Goal: Find specific page/section: Find specific page/section

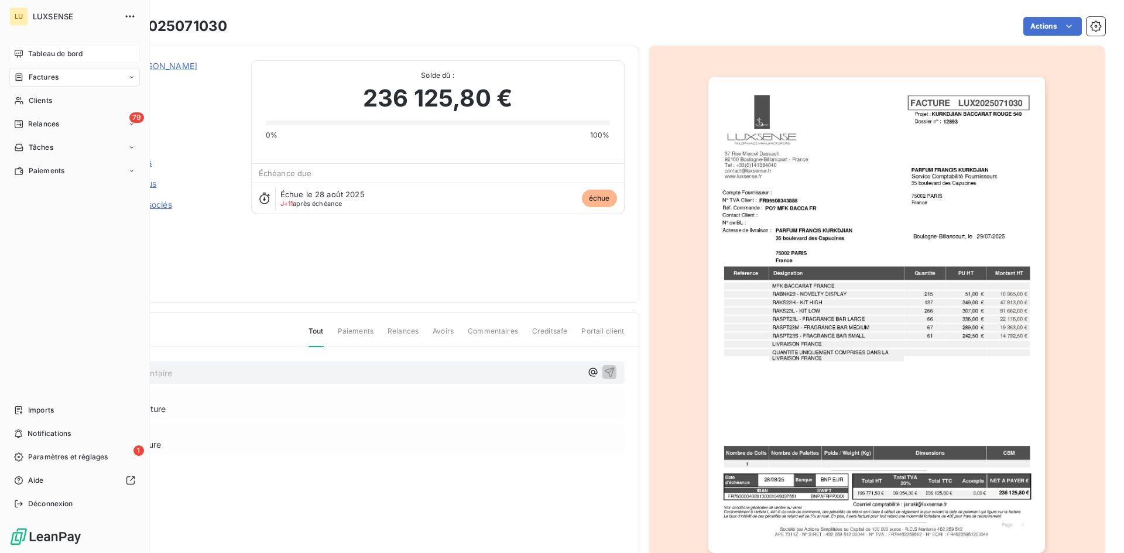
click at [29, 53] on span "Tableau de bord" at bounding box center [55, 54] width 54 height 11
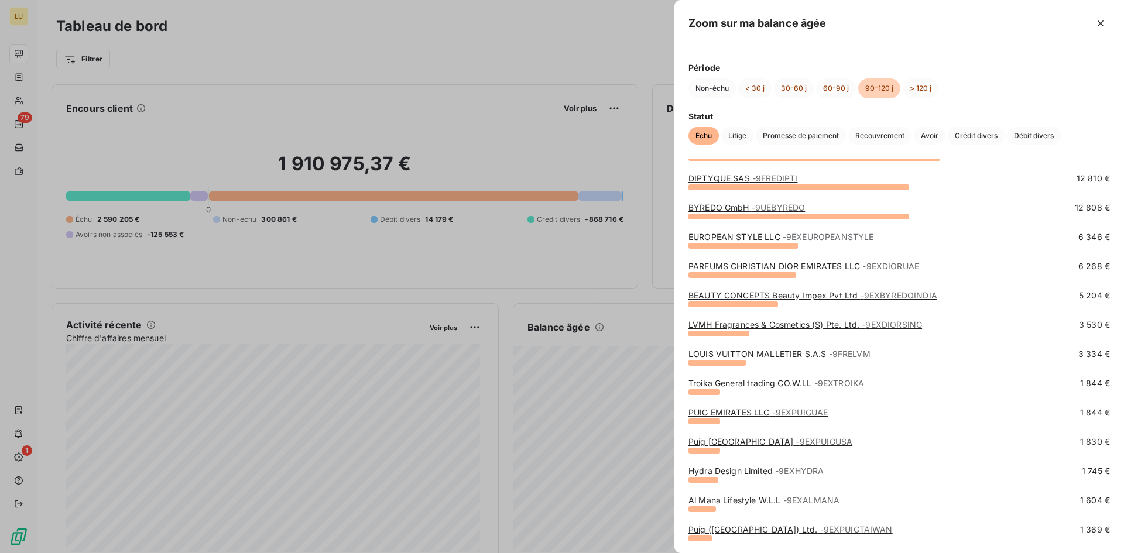
scroll to position [233, 0]
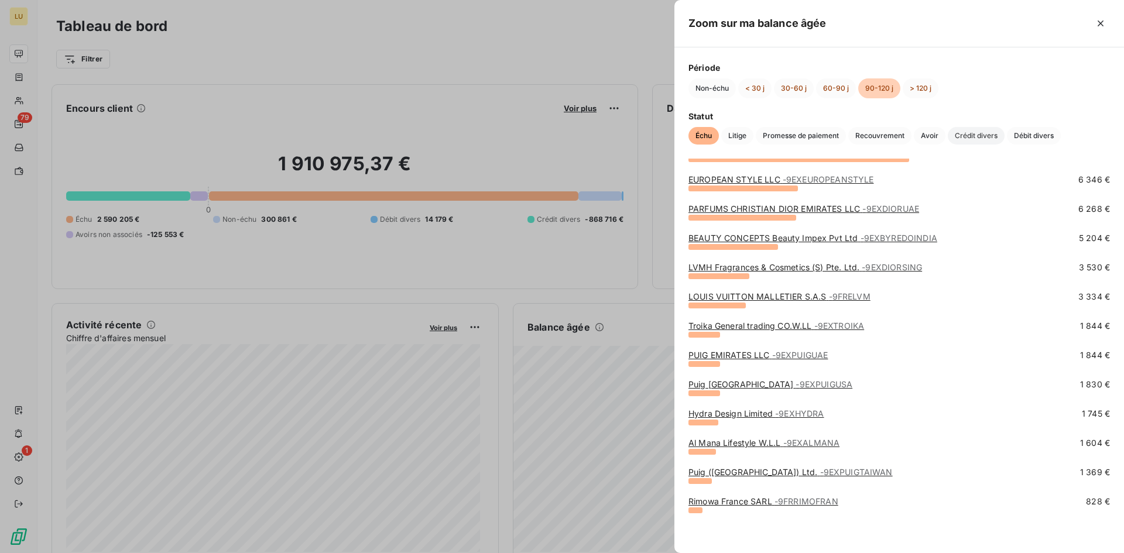
click at [972, 142] on span "Crédit divers" at bounding box center [976, 136] width 57 height 18
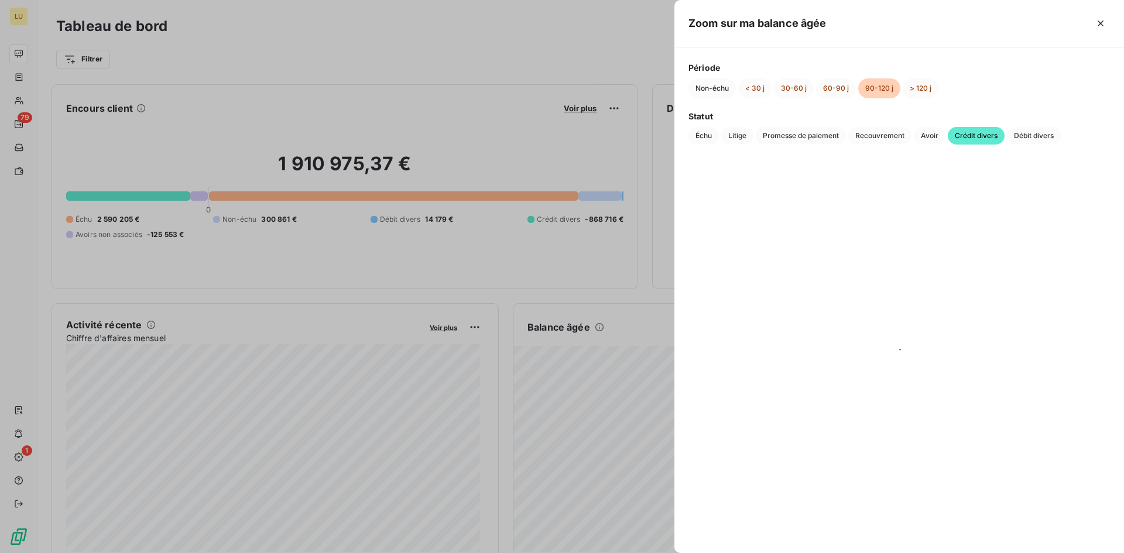
scroll to position [0, 0]
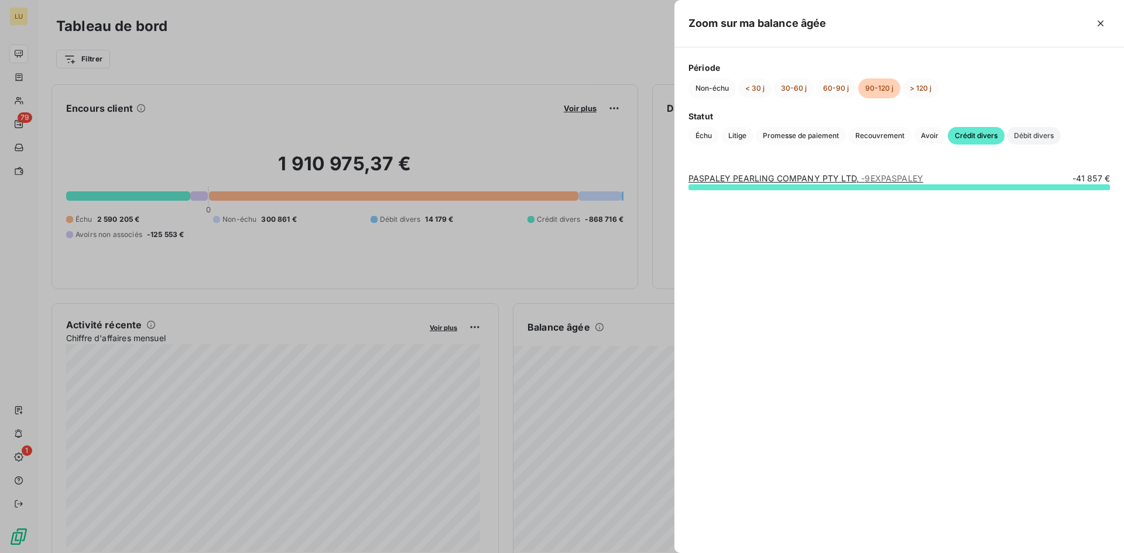
click at [1027, 132] on span "Débit divers" at bounding box center [1034, 136] width 54 height 18
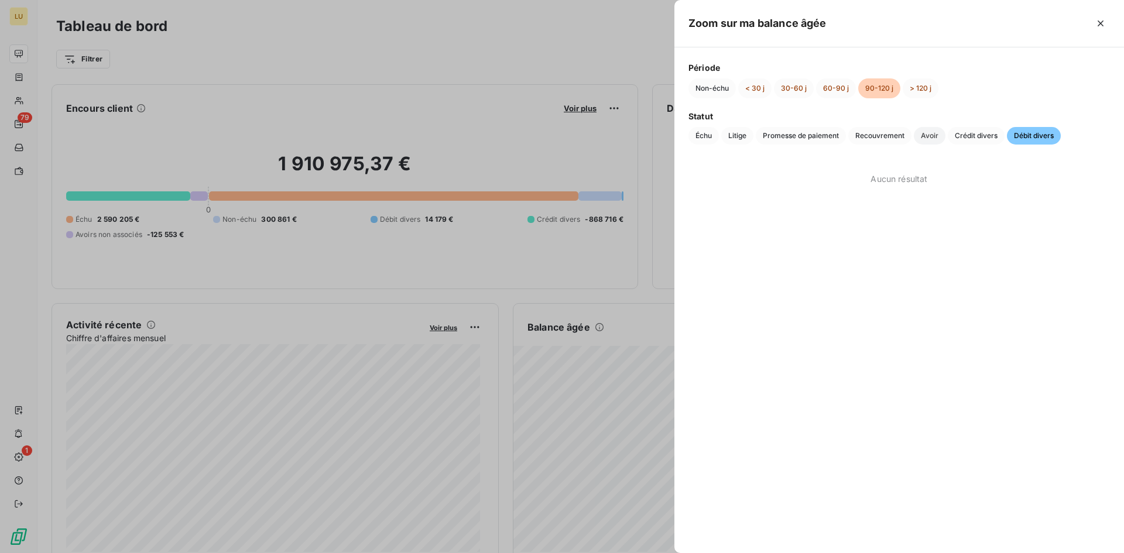
click at [919, 139] on span "Avoir" at bounding box center [930, 136] width 32 height 18
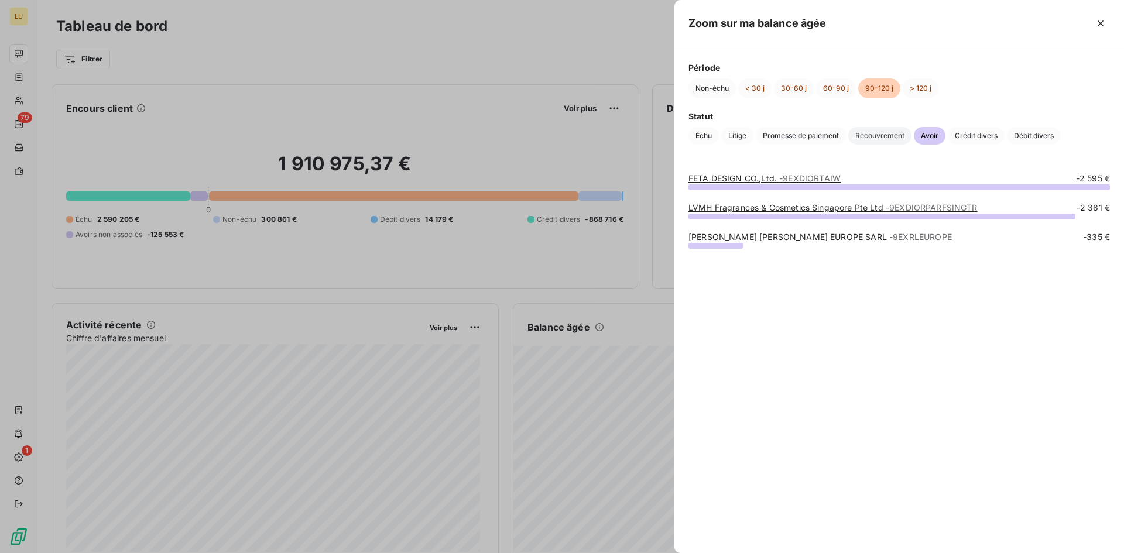
click at [880, 140] on span "Recouvrement" at bounding box center [879, 136] width 63 height 18
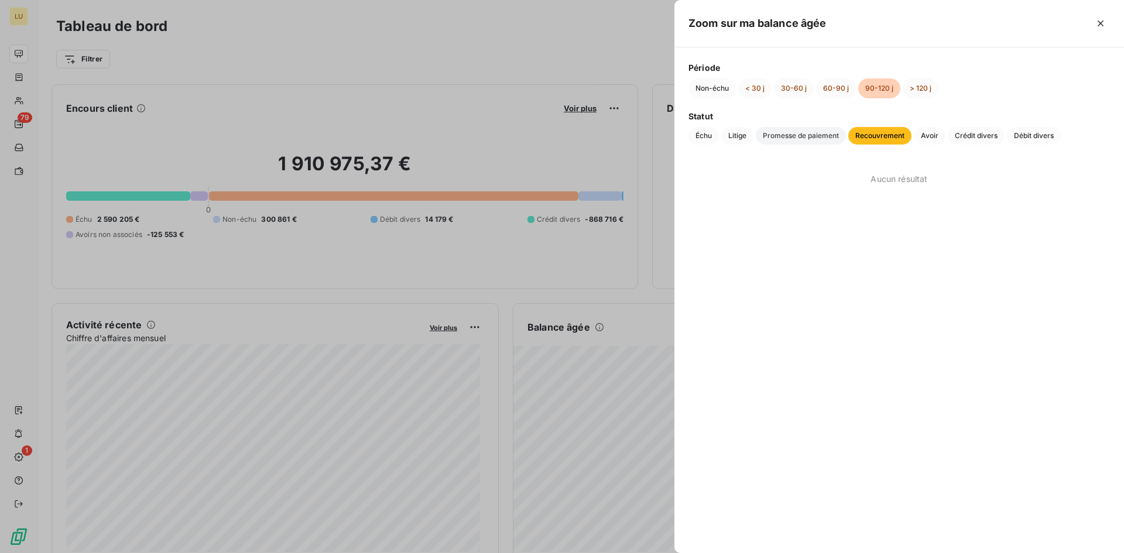
click at [820, 138] on span "Promesse de paiement" at bounding box center [801, 136] width 90 height 18
click at [715, 143] on button "Échu" at bounding box center [703, 136] width 30 height 18
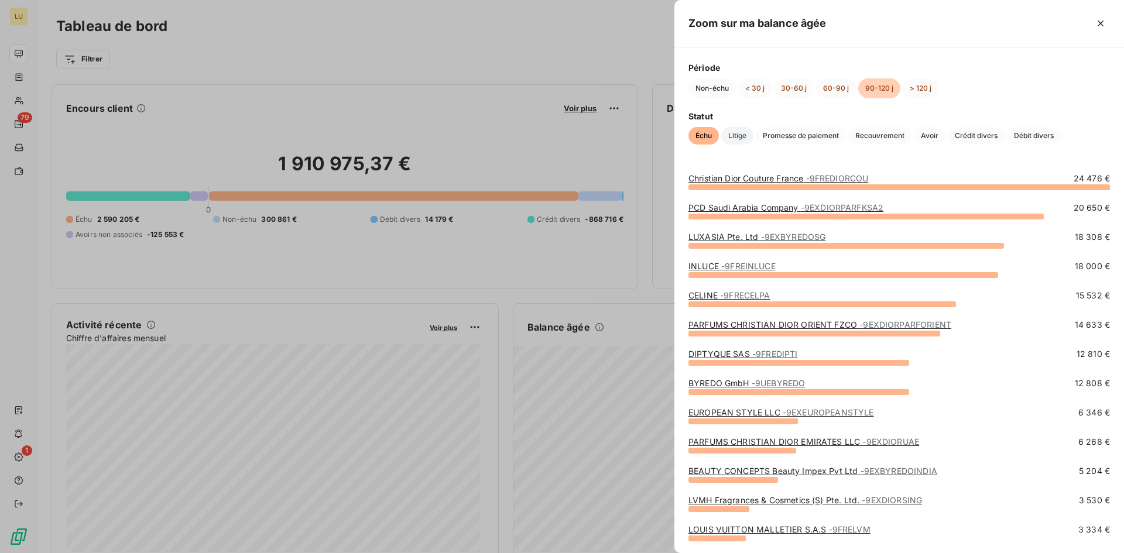
click at [731, 139] on span "Litige" at bounding box center [737, 136] width 32 height 18
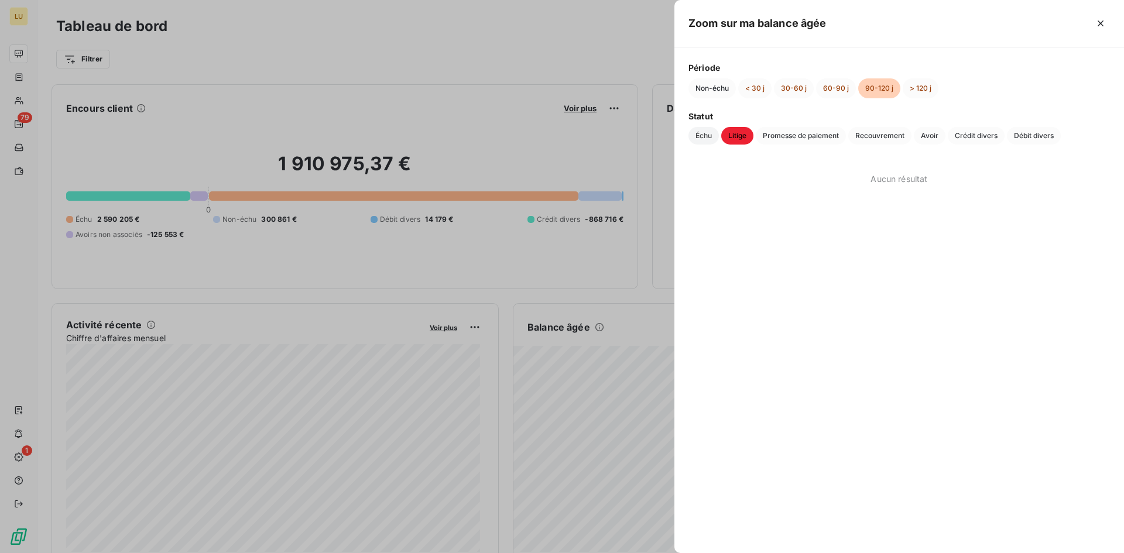
click at [711, 140] on span "Échu" at bounding box center [703, 136] width 30 height 18
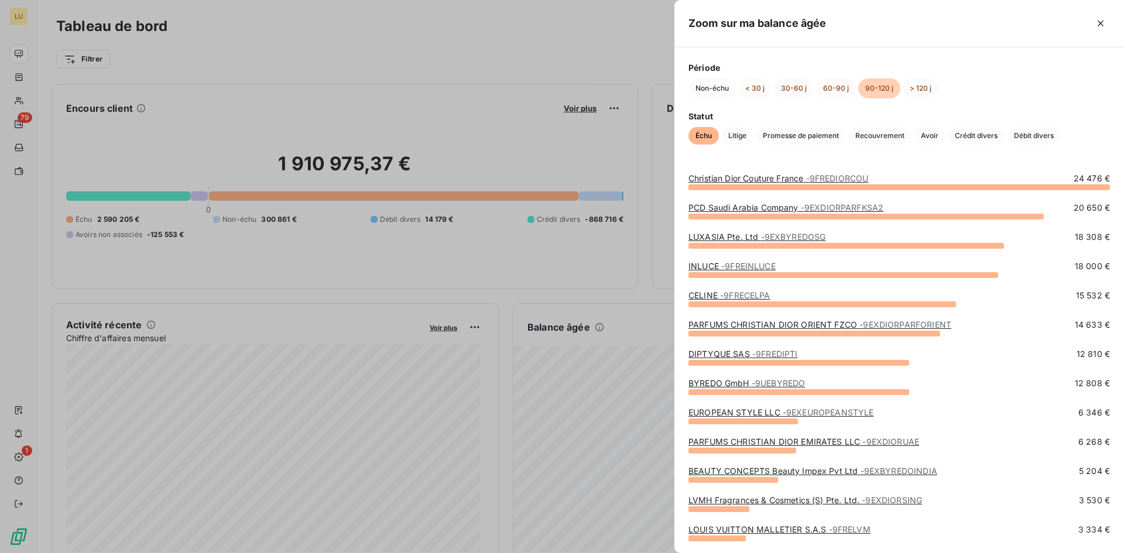
click at [571, 49] on div at bounding box center [562, 276] width 1124 height 553
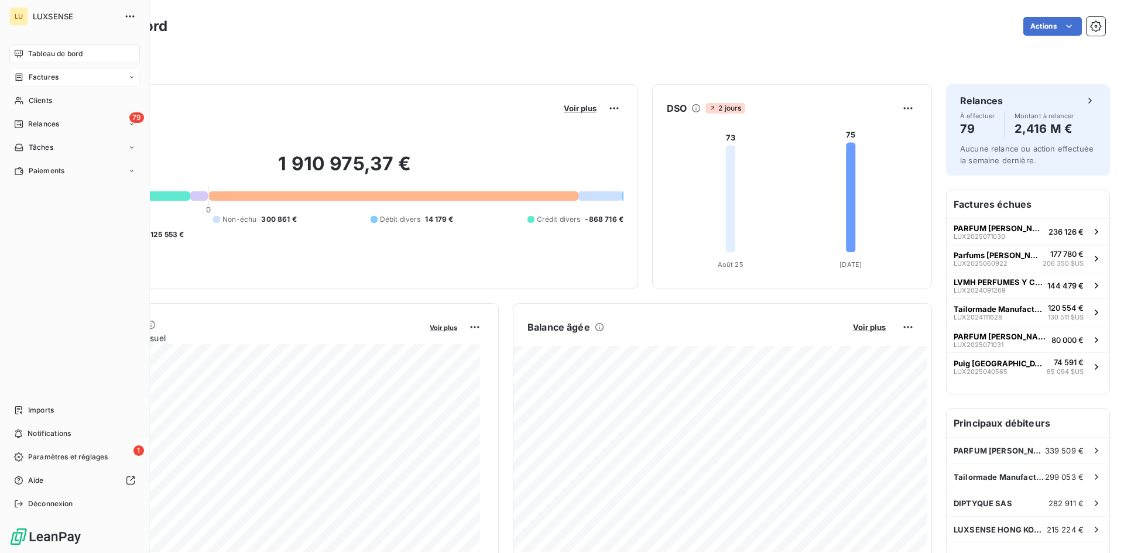
click at [33, 77] on span "Factures" at bounding box center [44, 77] width 30 height 11
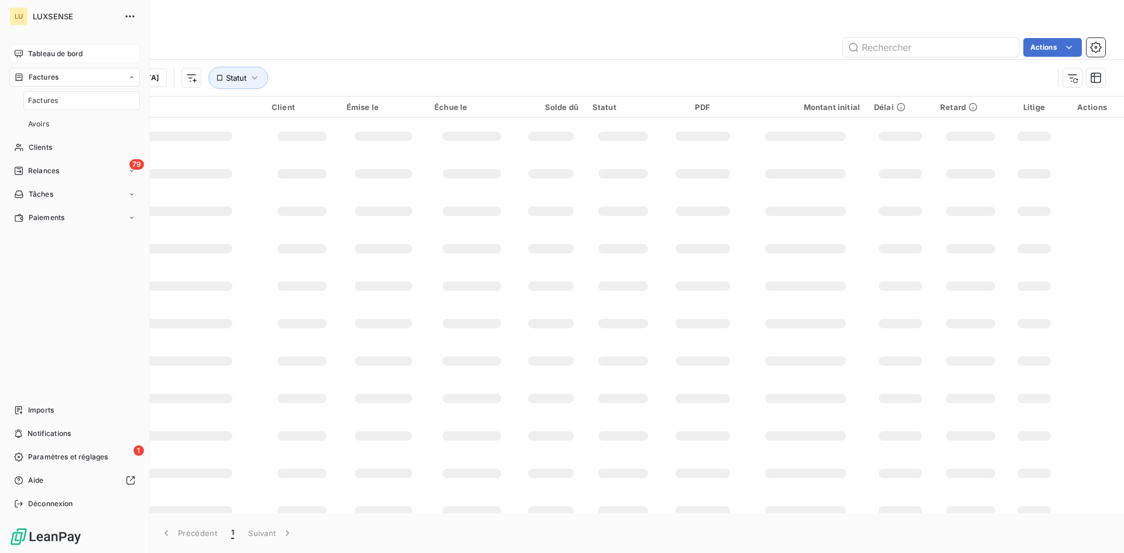
click at [57, 98] on span "Factures" at bounding box center [43, 100] width 30 height 11
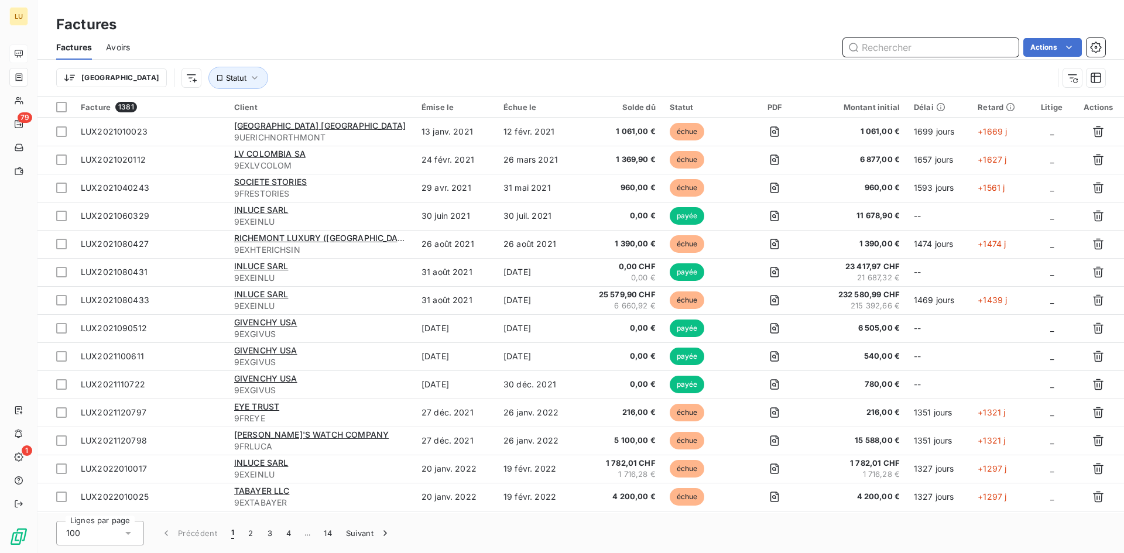
click at [955, 44] on input "text" at bounding box center [931, 47] width 176 height 19
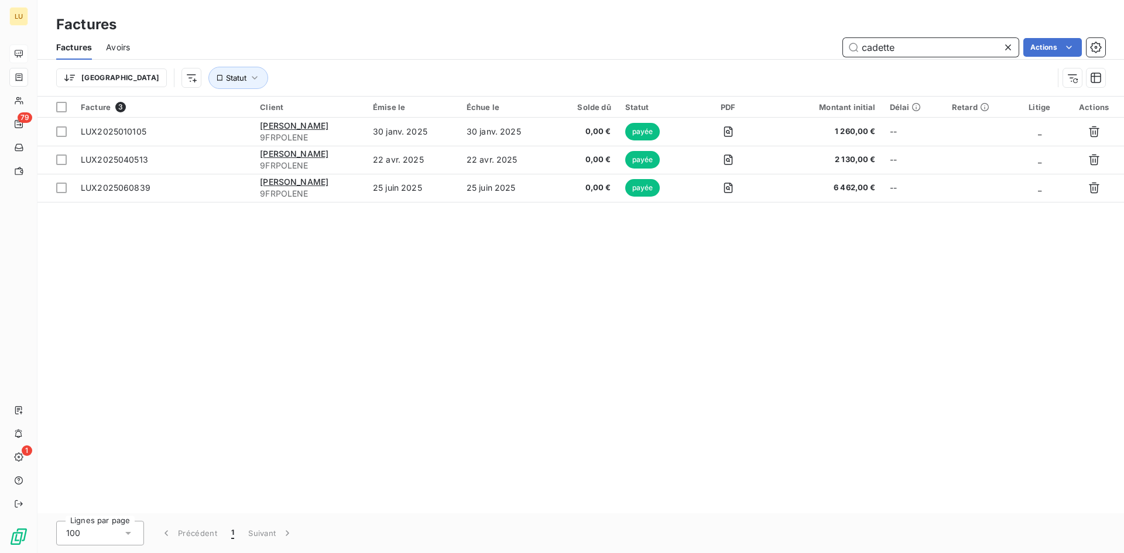
type input "cadette"
click at [249, 77] on icon "button" at bounding box center [255, 78] width 12 height 12
click at [248, 66] on div "Trier Statut" at bounding box center [580, 78] width 1049 height 36
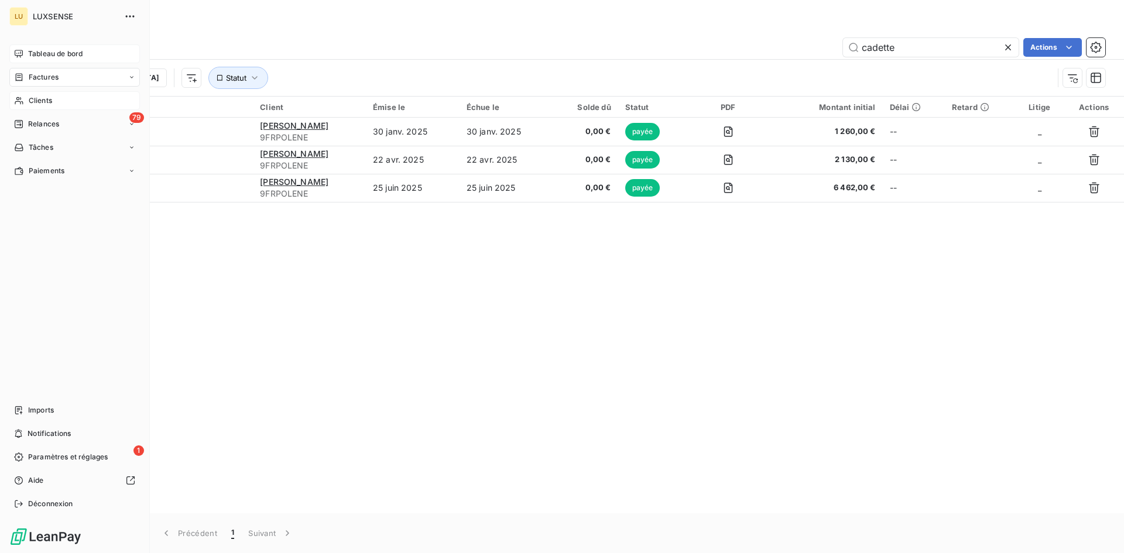
click at [50, 101] on span "Clients" at bounding box center [40, 100] width 23 height 11
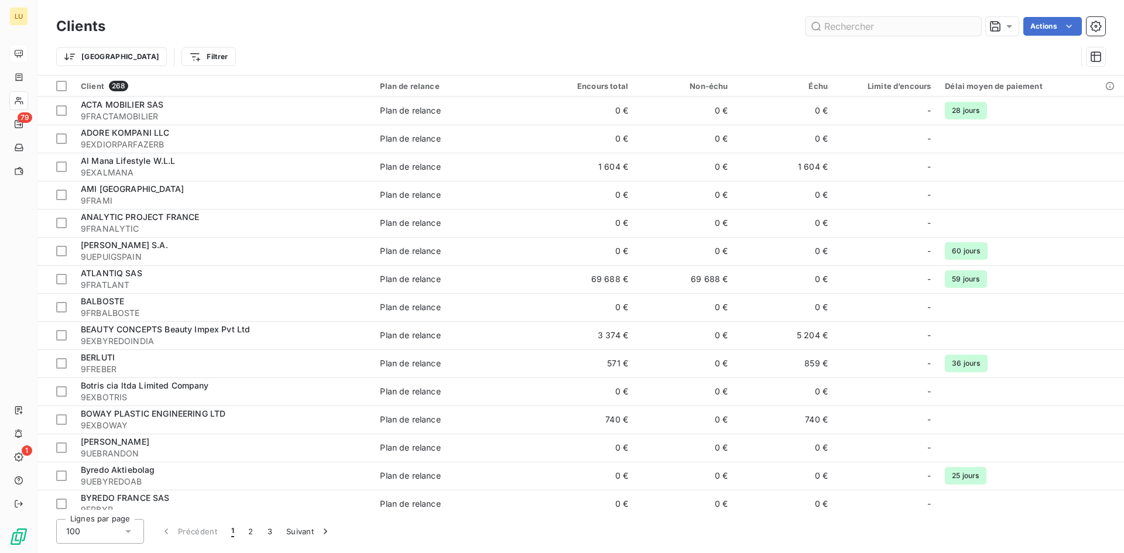
click at [890, 30] on input "text" at bounding box center [893, 26] width 176 height 19
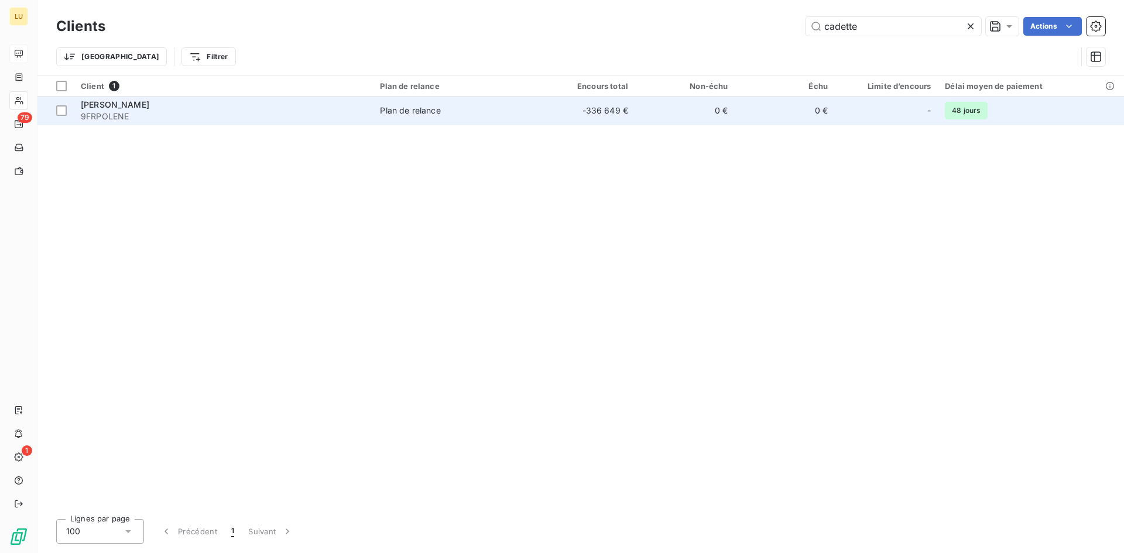
type input "cadette"
click at [313, 104] on div "[PERSON_NAME]" at bounding box center [223, 105] width 285 height 12
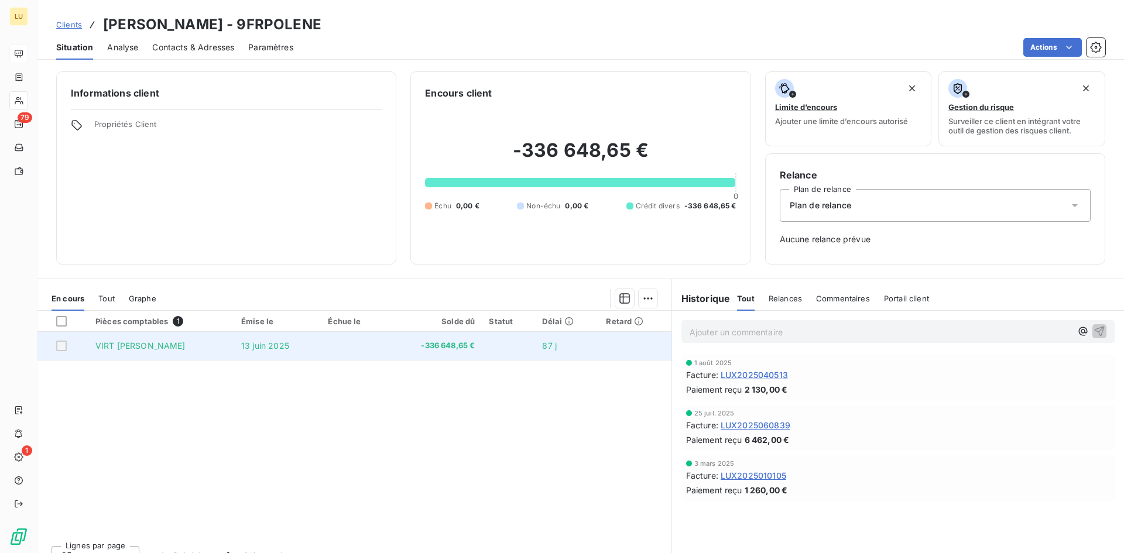
click at [265, 348] on span "13 juin 2025" at bounding box center [265, 346] width 48 height 10
click at [423, 344] on span "-336 648,65 €" at bounding box center [434, 346] width 81 height 12
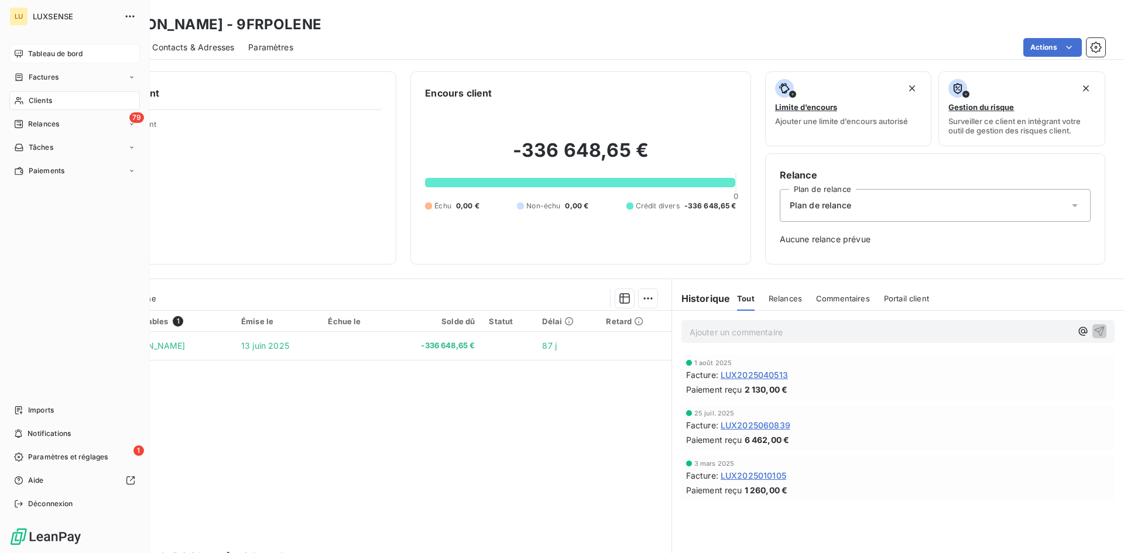
click at [71, 56] on span "Tableau de bord" at bounding box center [55, 54] width 54 height 11
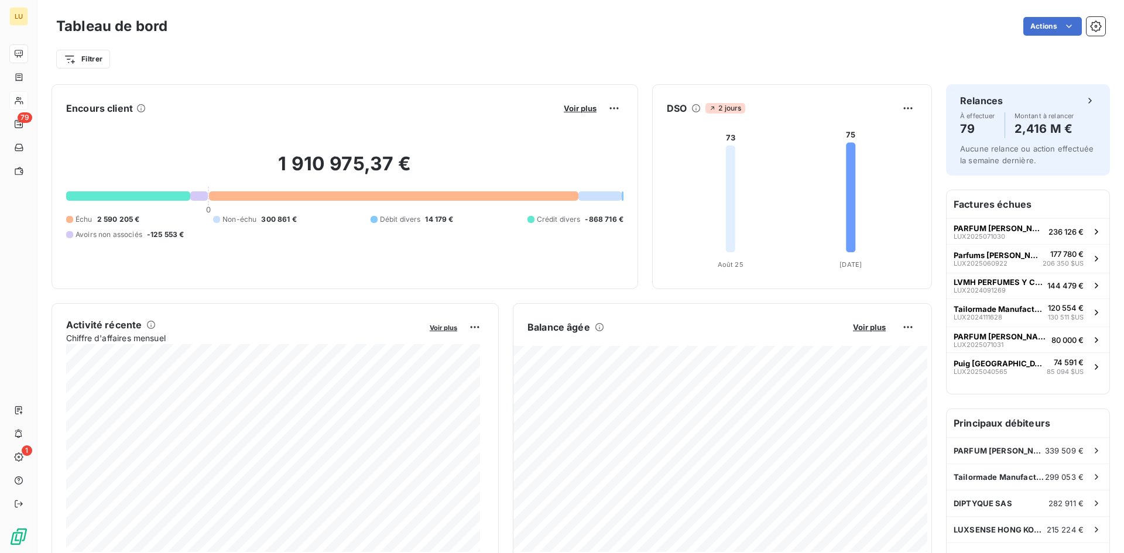
click at [550, 221] on span "Crédit divers" at bounding box center [559, 219] width 44 height 11
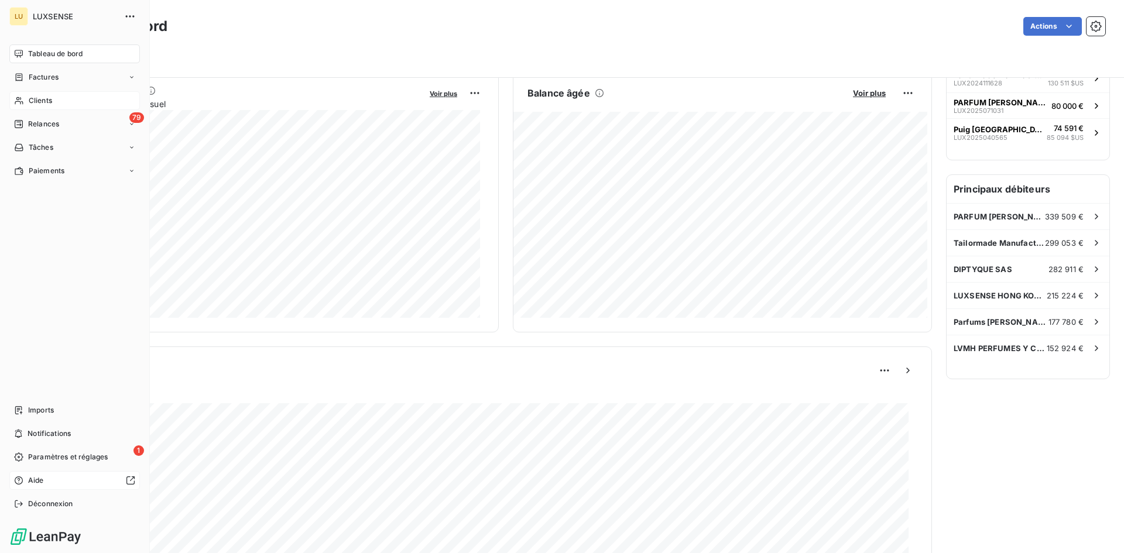
click at [54, 482] on div at bounding box center [92, 480] width 87 height 9
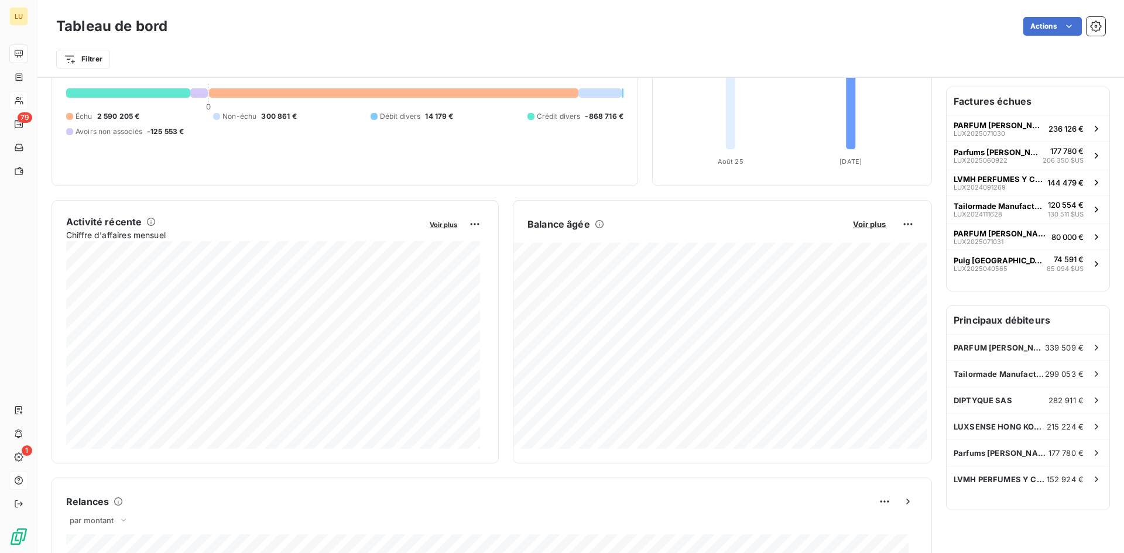
scroll to position [0, 0]
